Goal: Task Accomplishment & Management: Complete application form

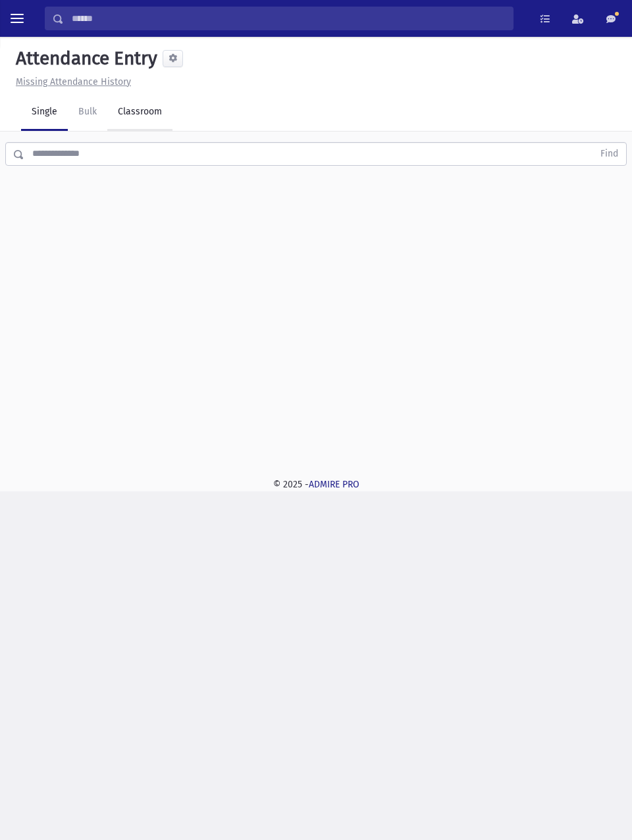
click at [140, 128] on link "Classroom" at bounding box center [139, 112] width 65 height 37
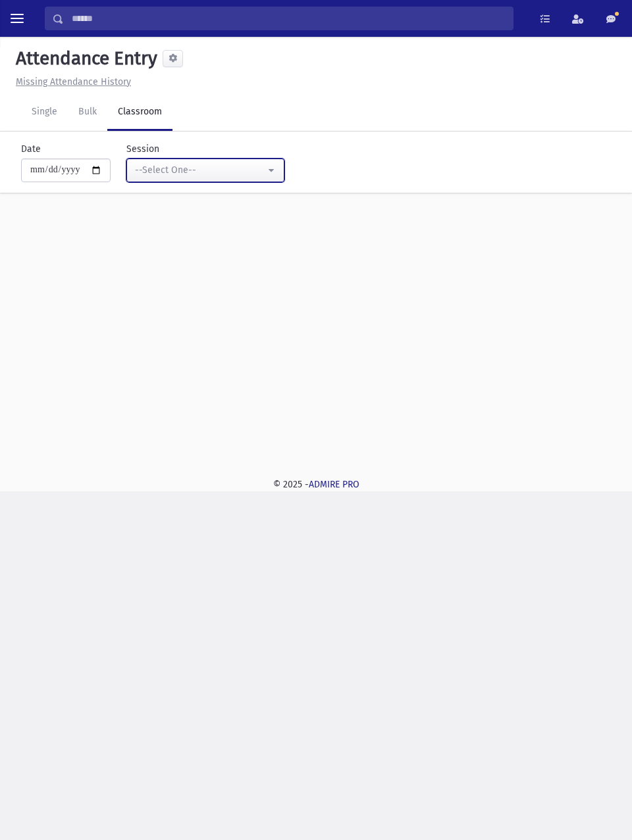
click at [261, 175] on div "--Select One--" at bounding box center [200, 170] width 130 height 14
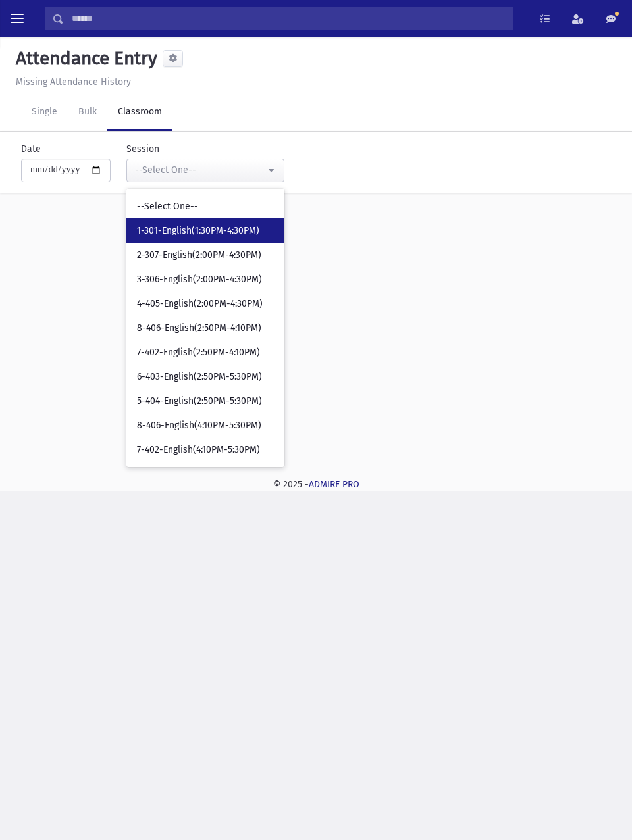
click at [245, 234] on span "1-301-English(1:30PM-4:30PM)" at bounding box center [198, 230] width 122 height 13
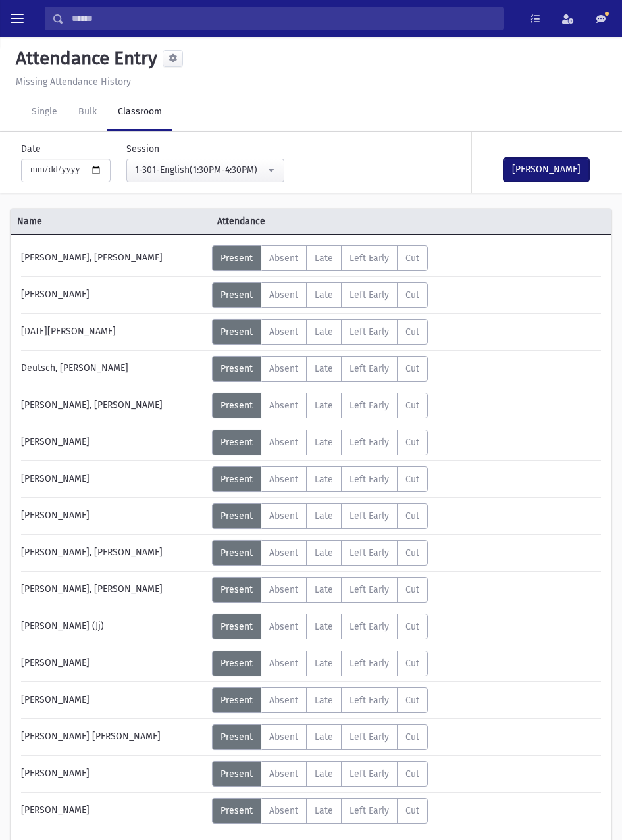
click at [562, 164] on button "[PERSON_NAME]" at bounding box center [546, 170] width 86 height 24
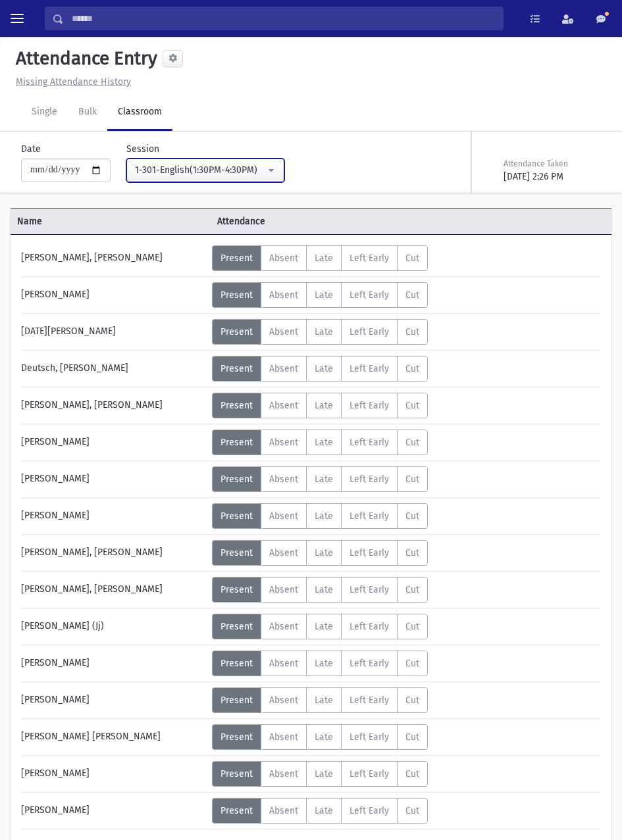
click at [257, 170] on div "1-301-English(1:30PM-4:30PM)" at bounding box center [200, 170] width 130 height 14
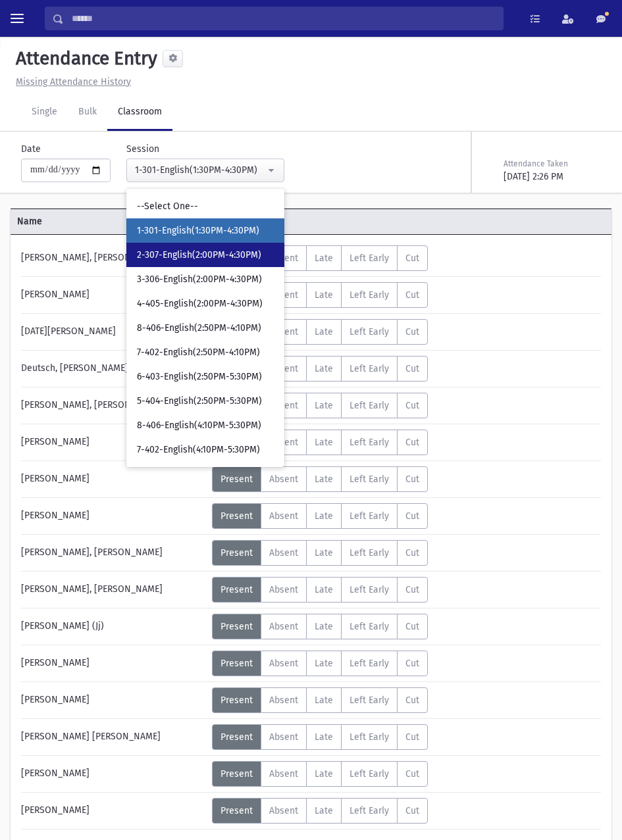
click at [244, 249] on span "2-307-English(2:00PM-4:30PM)" at bounding box center [199, 255] width 124 height 13
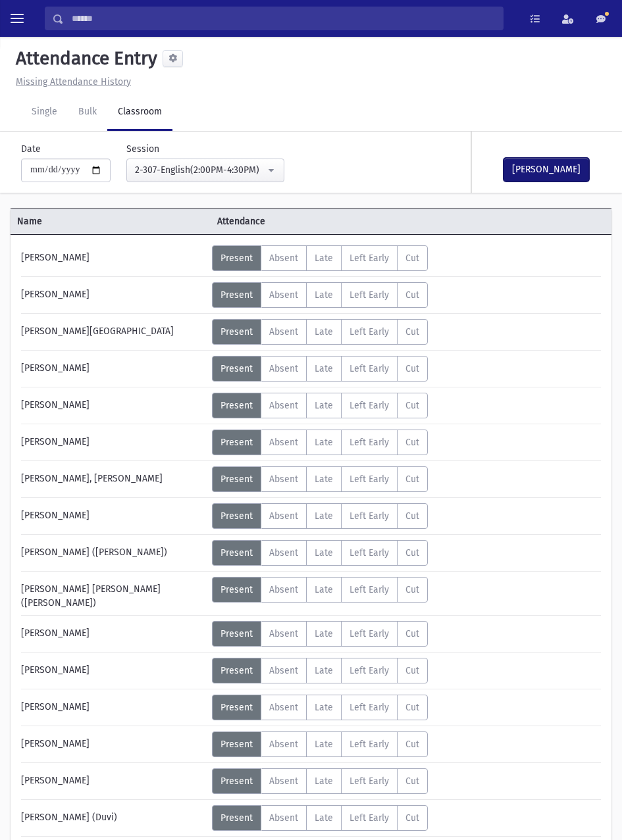
click at [553, 178] on button "[PERSON_NAME]" at bounding box center [546, 170] width 86 height 24
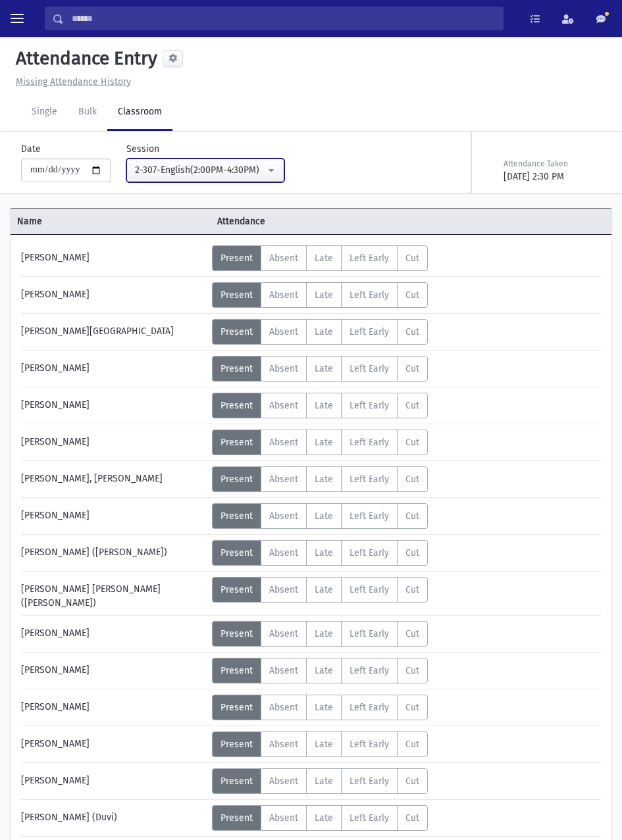
click at [240, 172] on div "2-307-English(2:00PM-4:30PM)" at bounding box center [200, 170] width 130 height 14
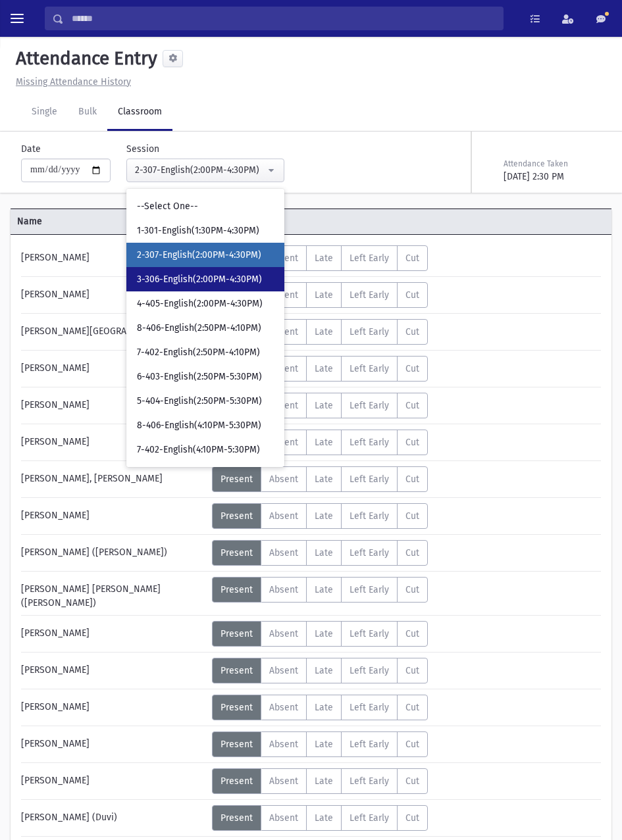
click at [239, 284] on span "3-306-English(2:00PM-4:30PM)" at bounding box center [199, 279] width 125 height 13
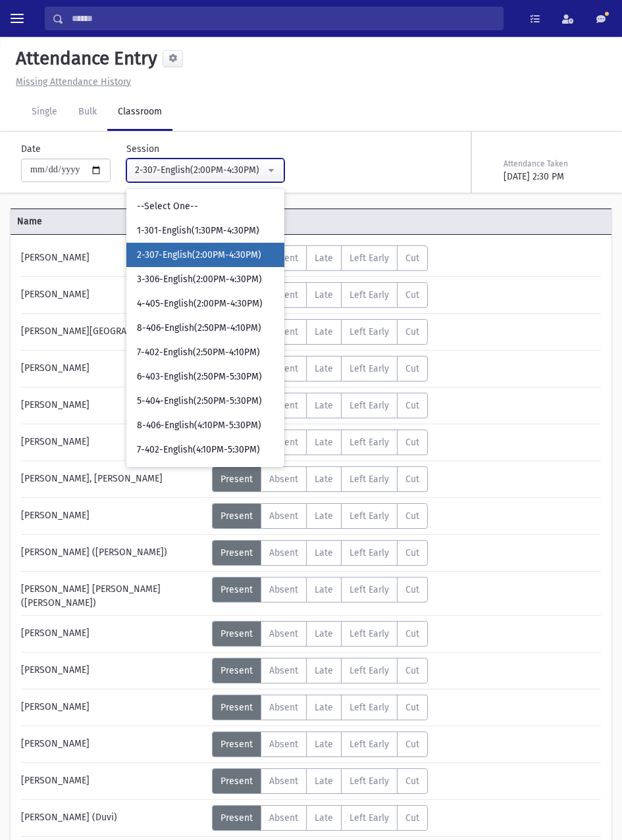
select select "****"
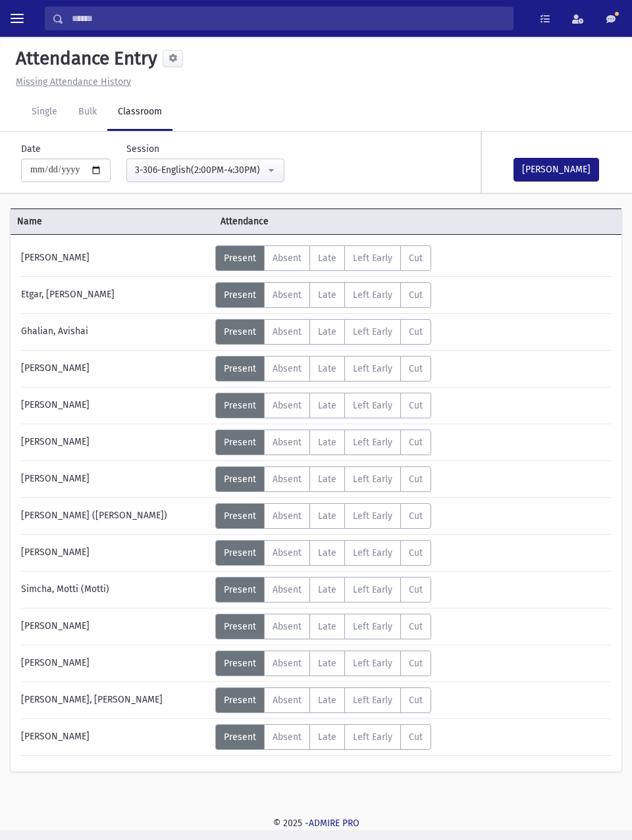
click at [568, 170] on button "[PERSON_NAME]" at bounding box center [556, 170] width 86 height 24
